Goal: Information Seeking & Learning: Learn about a topic

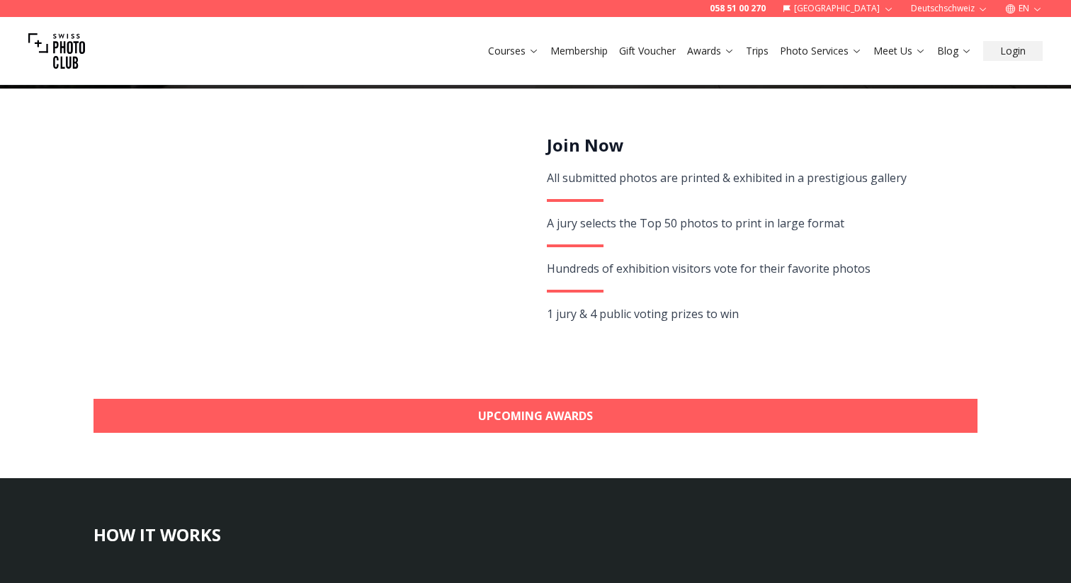
scroll to position [261, 0]
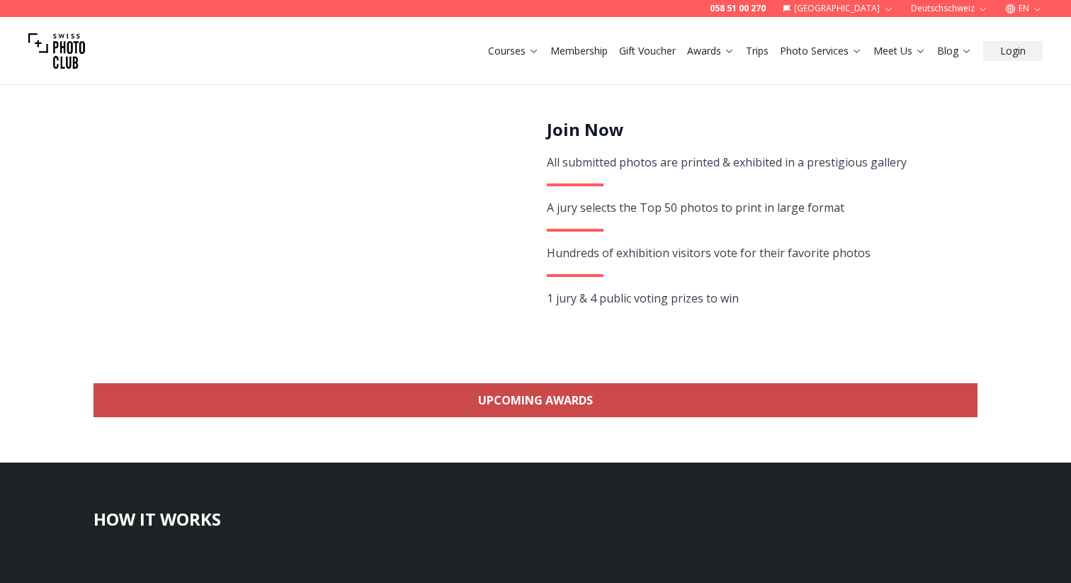
click at [587, 397] on link "Upcoming Awards" at bounding box center [535, 400] width 884 height 34
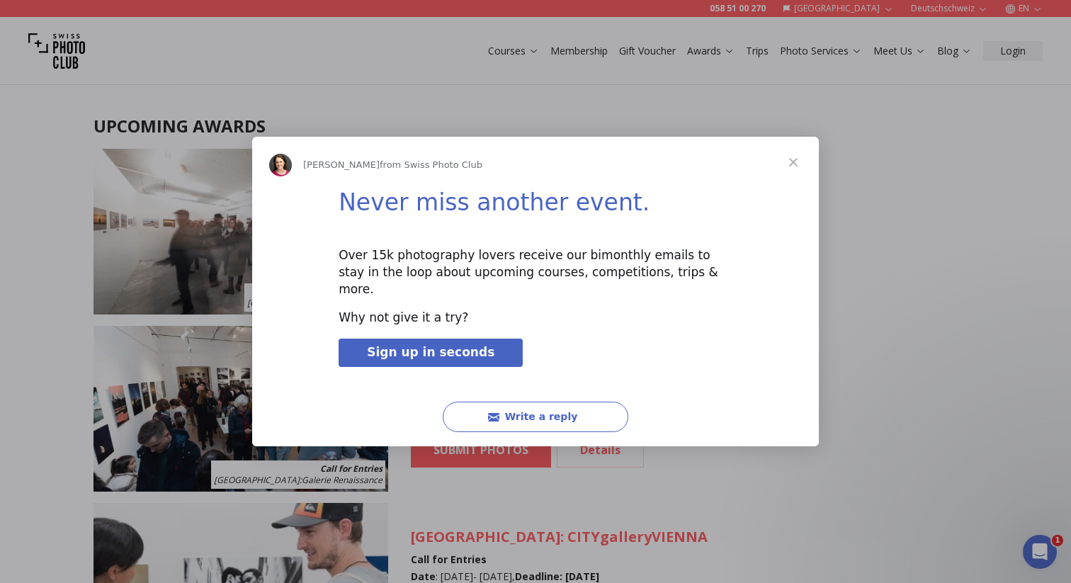
click at [795, 170] on span "Close" at bounding box center [793, 162] width 51 height 51
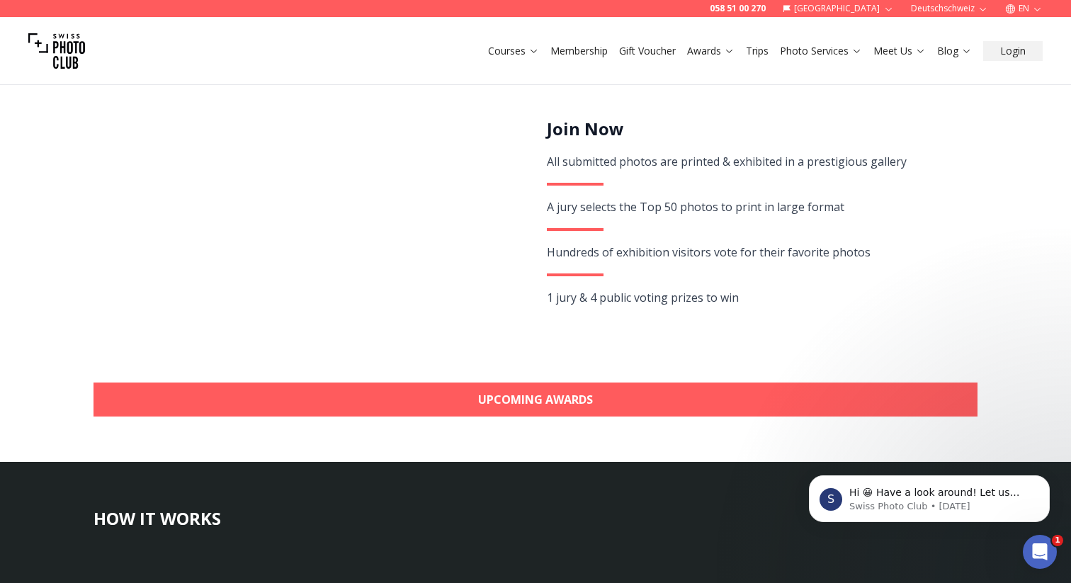
scroll to position [233, 0]
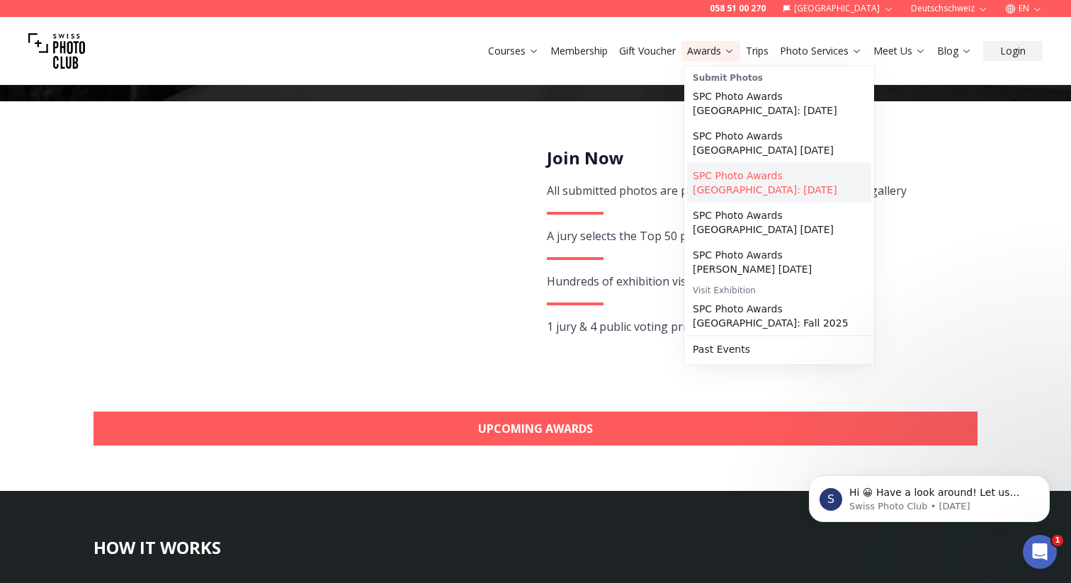
click at [829, 187] on link "SPC Photo Awards [GEOGRAPHIC_DATA]: [DATE]" at bounding box center [779, 183] width 184 height 40
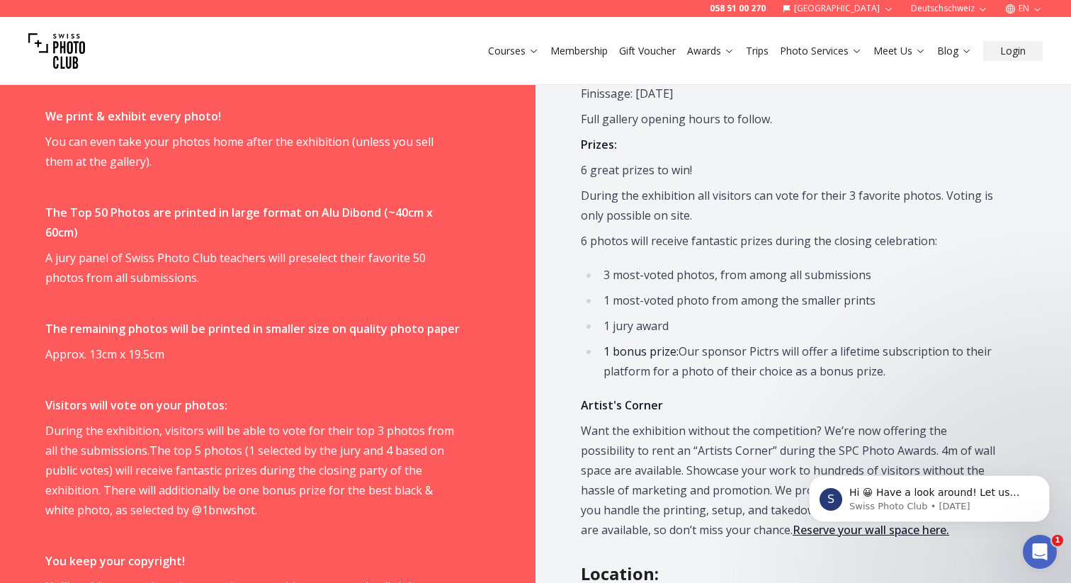
scroll to position [952, 0]
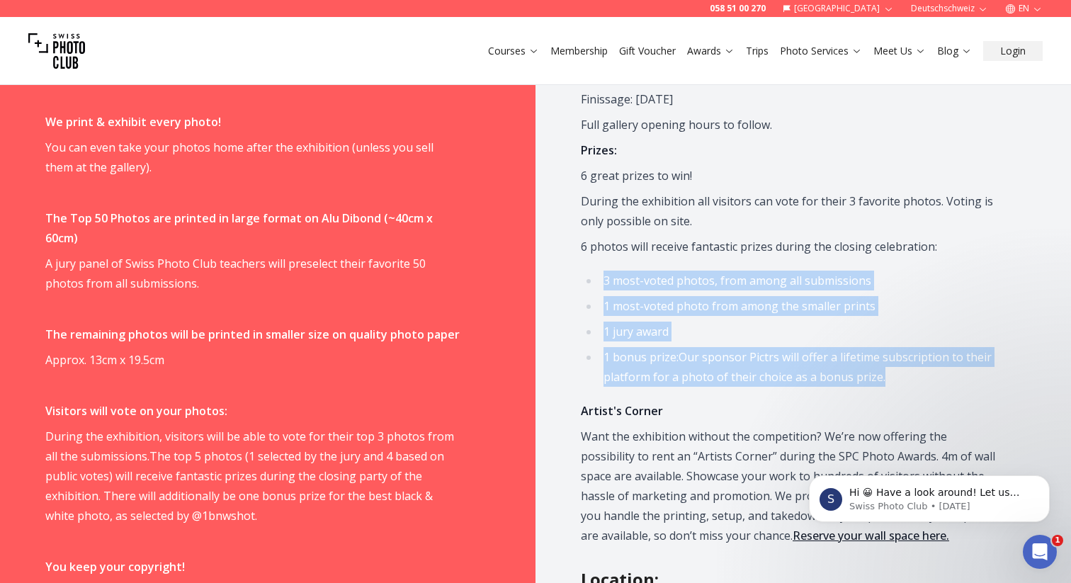
drag, startPoint x: 592, startPoint y: 287, endPoint x: 959, endPoint y: 377, distance: 378.3
click at [959, 377] on ul "3 most-voted photos, from among all submissions 1 most-voted photo from among t…" at bounding box center [788, 328] width 414 height 116
click at [959, 377] on li "1 bonus prize: Our sponsor Pictrs will offer a lifetime subscription to their p…" at bounding box center [797, 367] width 396 height 40
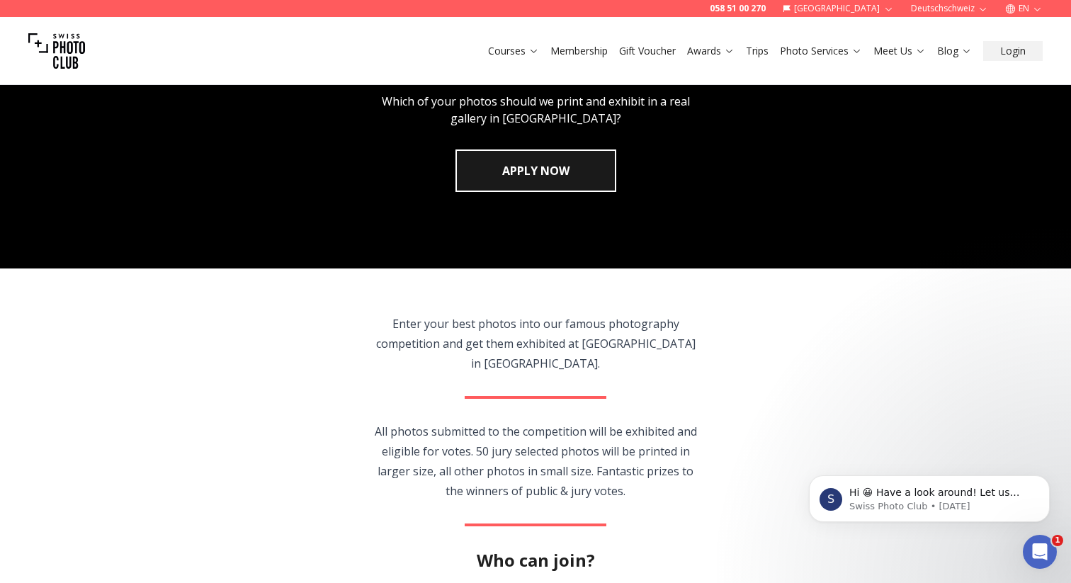
scroll to position [0, 0]
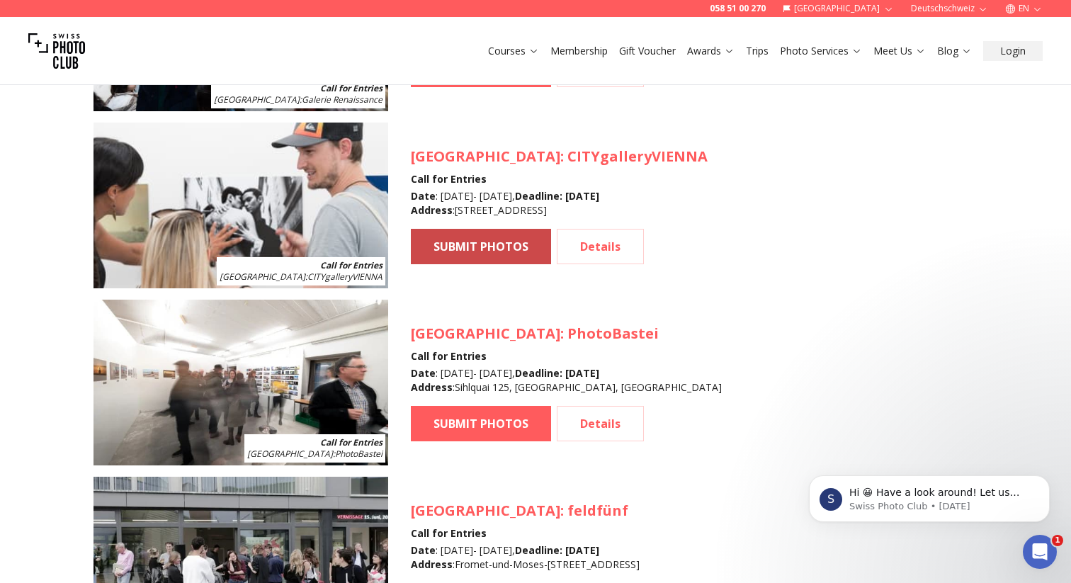
scroll to position [1676, 0]
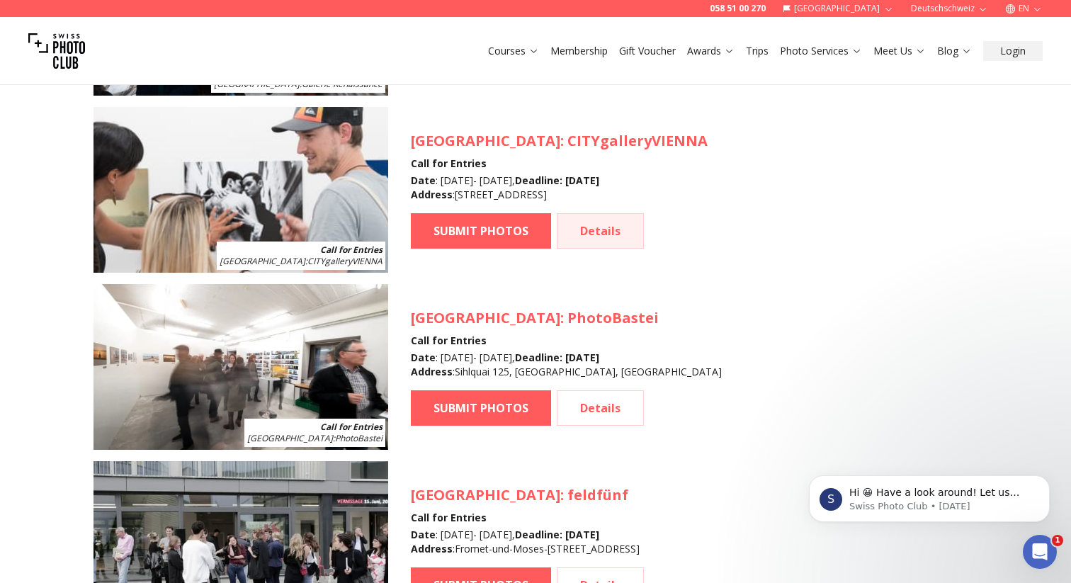
click at [595, 229] on link "Details" at bounding box center [600, 230] width 87 height 35
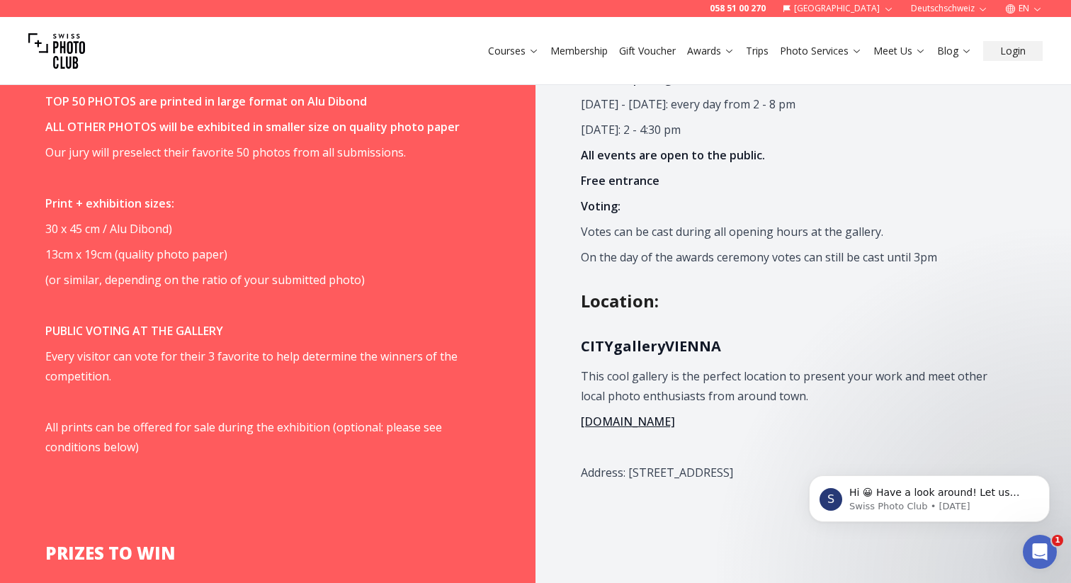
scroll to position [1254, 0]
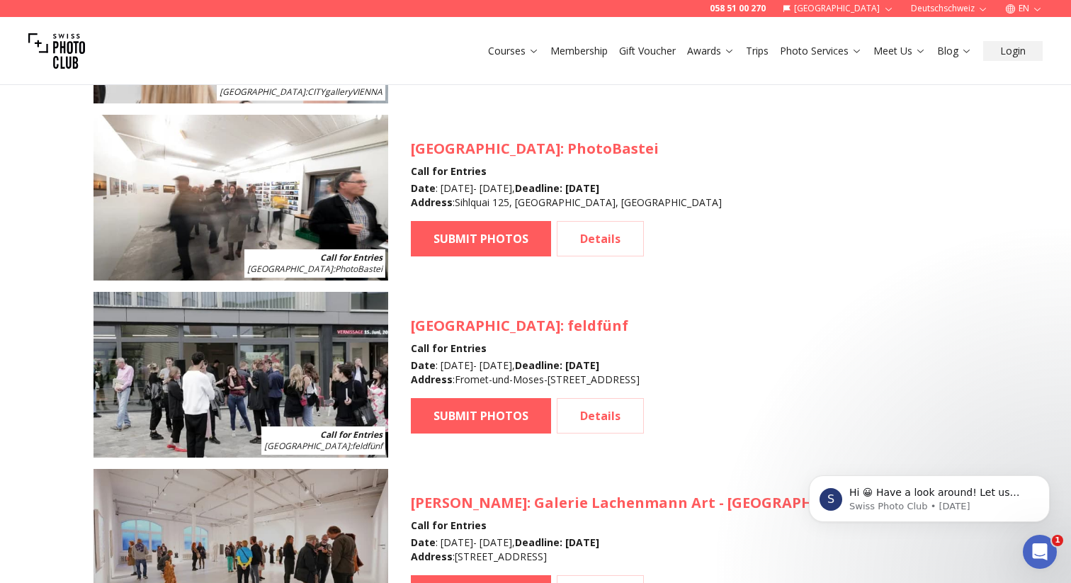
scroll to position [1822, 0]
